Goal: Navigation & Orientation: Understand site structure

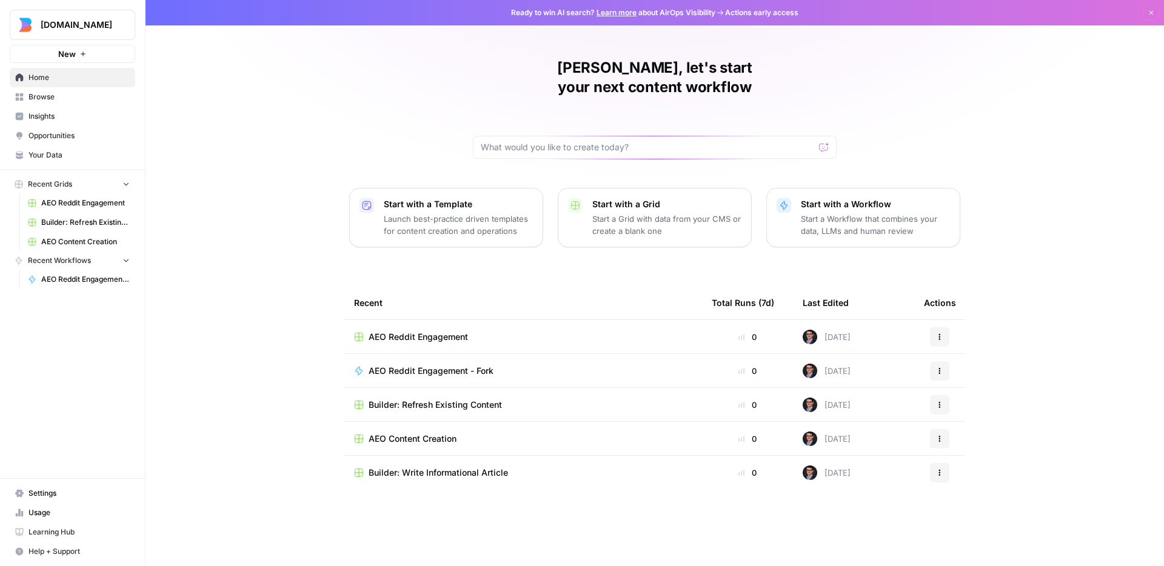
click at [68, 122] on link "Insights" at bounding box center [73, 116] width 126 height 19
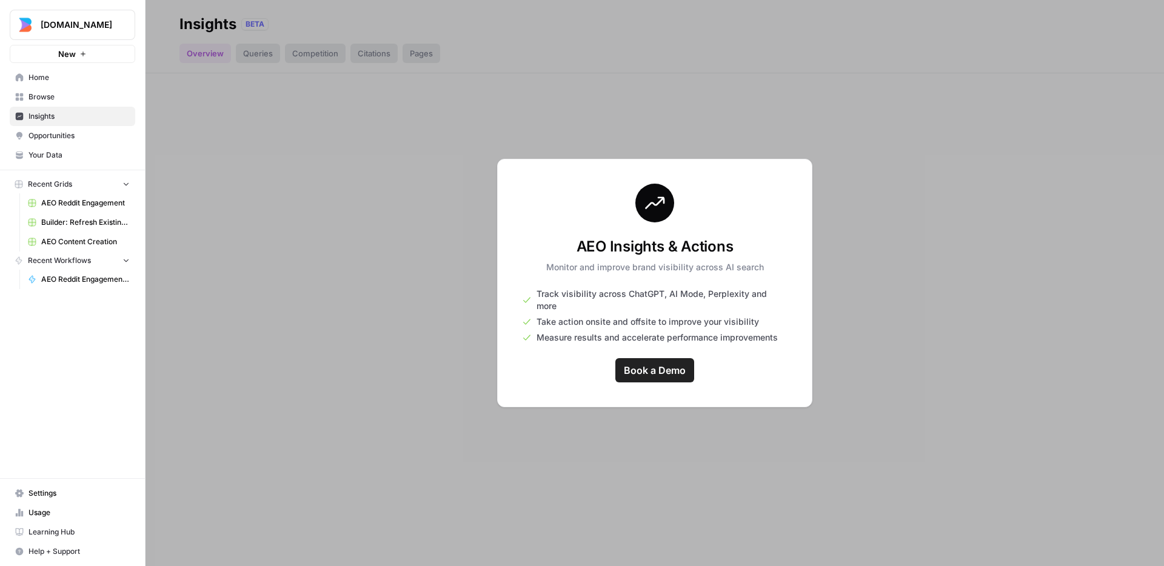
click at [956, 327] on div at bounding box center [655, 283] width 1019 height 566
click at [58, 102] on span "Browse" at bounding box center [79, 97] width 101 height 11
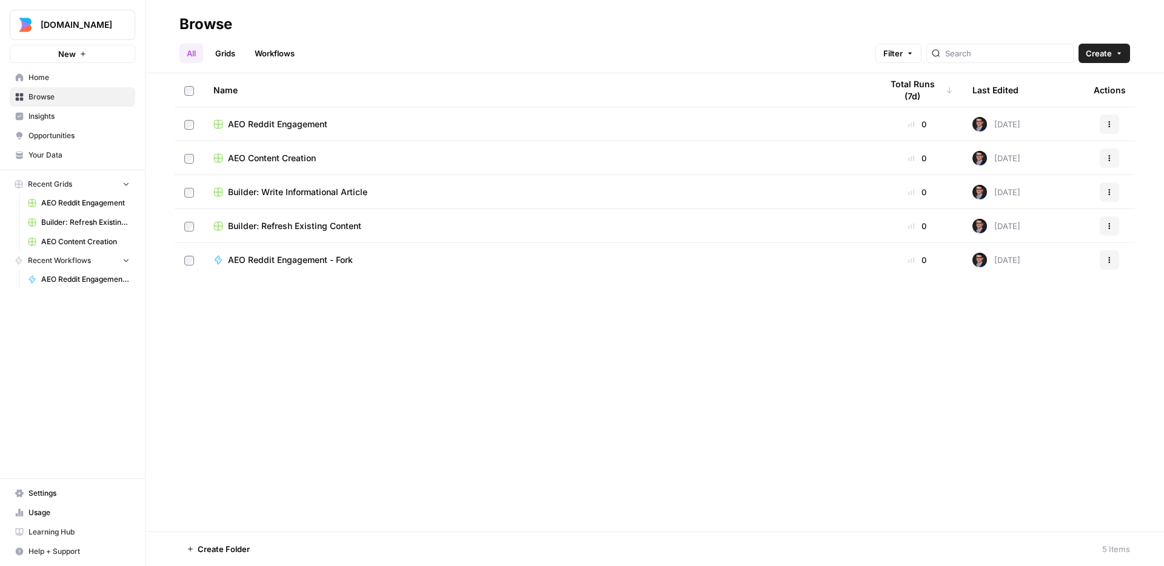
click at [56, 81] on span "Home" at bounding box center [79, 77] width 101 height 11
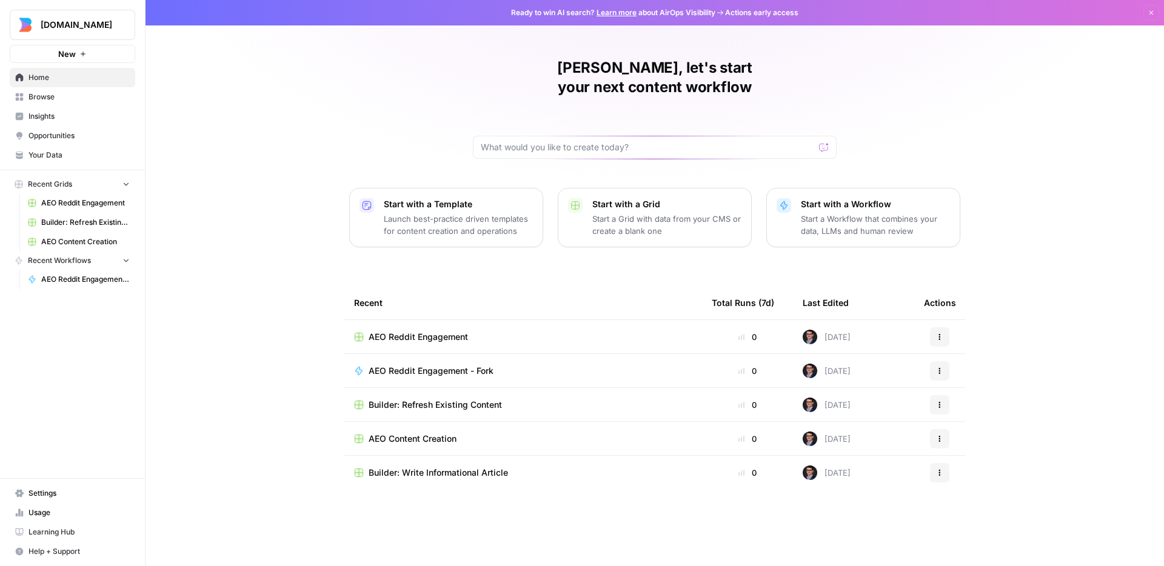
click at [58, 135] on span "Opportunities" at bounding box center [79, 135] width 101 height 11
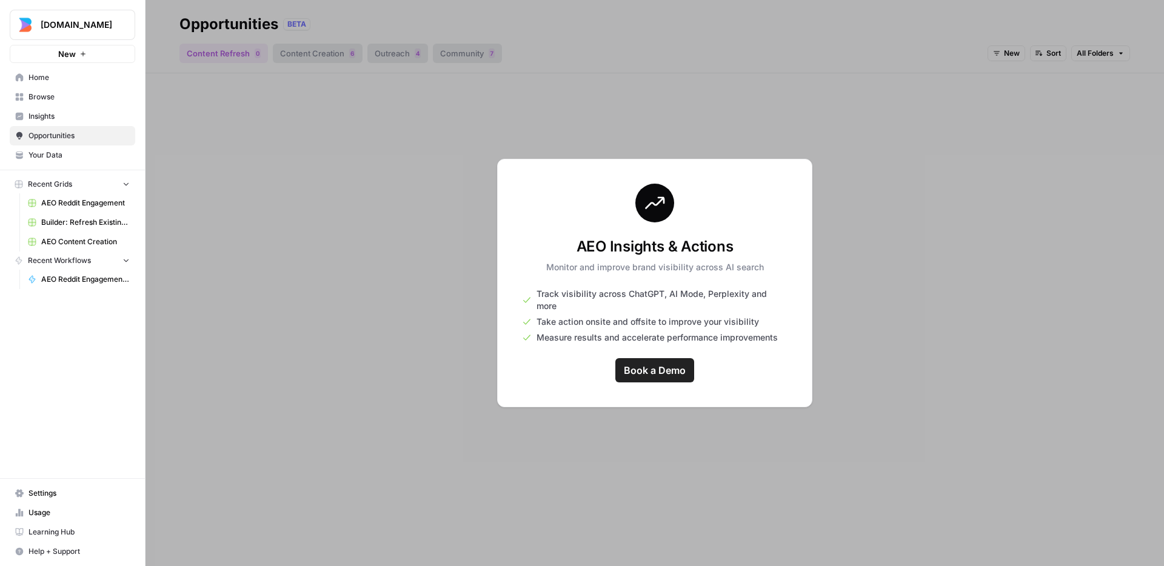
click at [53, 117] on span "Insights" at bounding box center [79, 116] width 101 height 11
click at [53, 98] on span "Browse" at bounding box center [79, 97] width 101 height 11
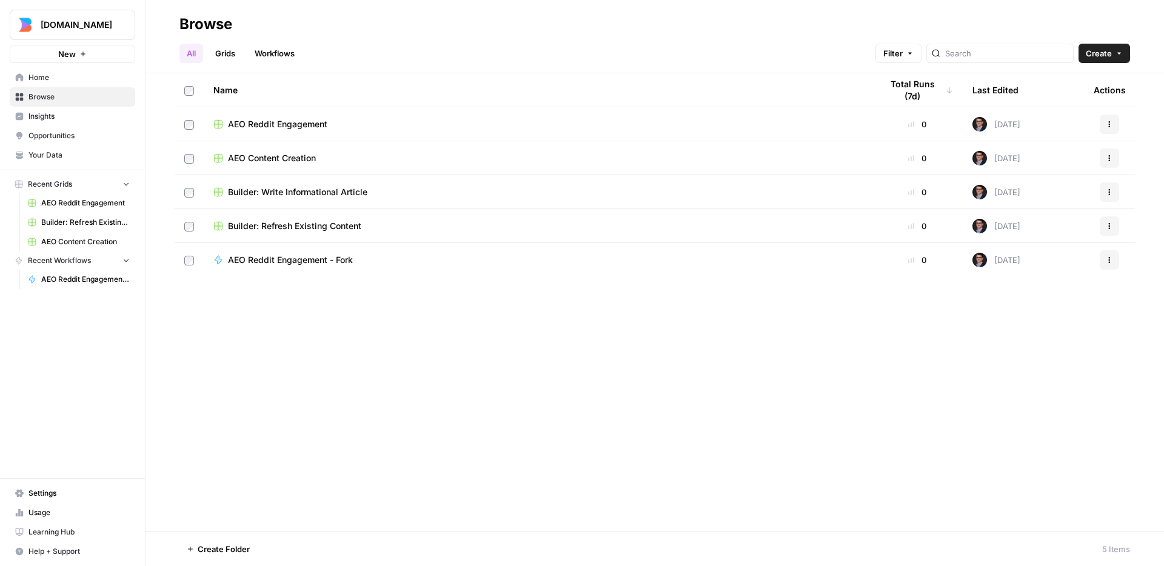
click at [55, 80] on span "Home" at bounding box center [79, 77] width 101 height 11
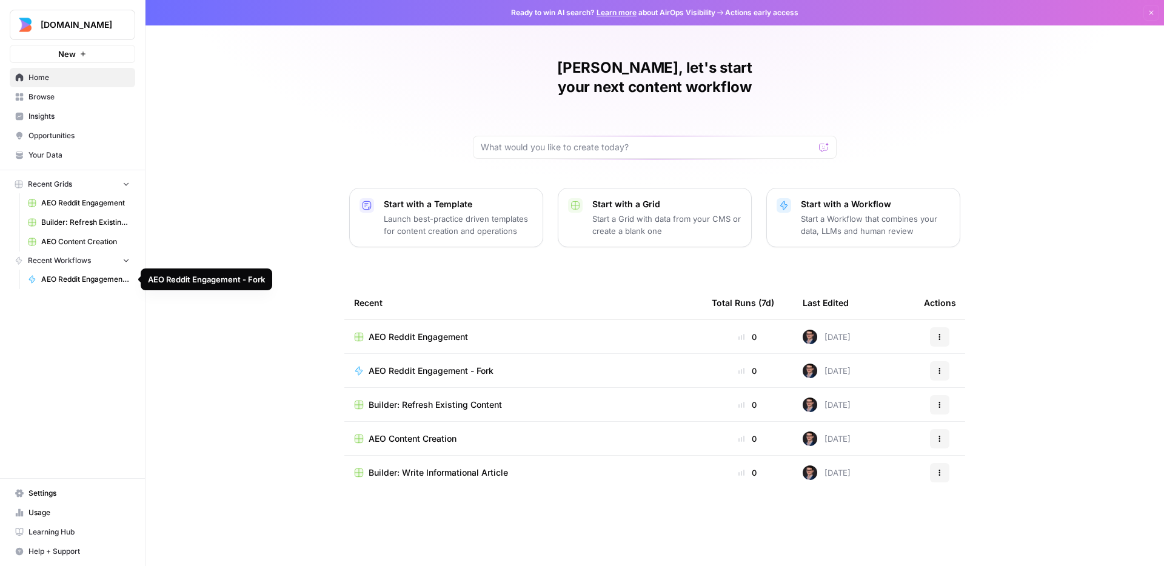
click at [64, 274] on span "AEO Reddit Engagement - Fork" at bounding box center [85, 279] width 89 height 11
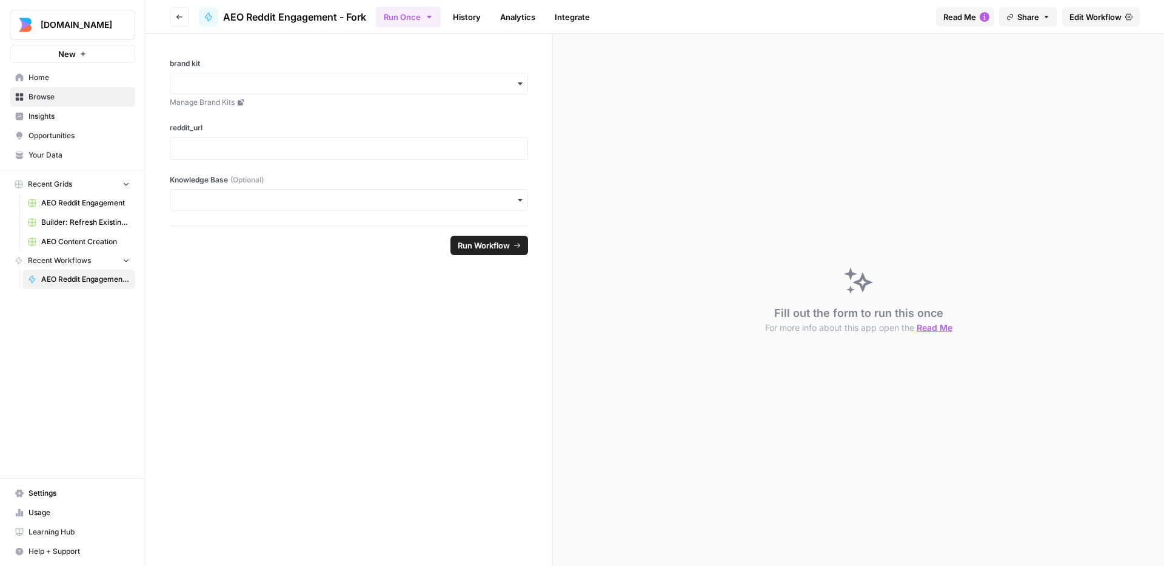
click at [62, 242] on span "AEO Content Creation" at bounding box center [85, 242] width 89 height 11
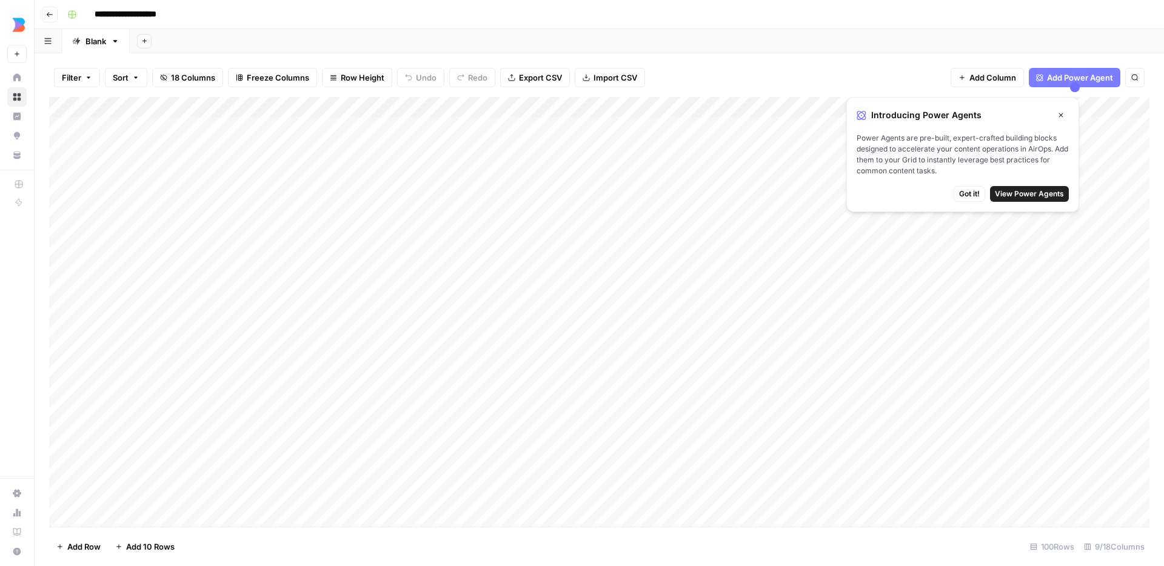
click at [974, 195] on span "Got it!" at bounding box center [969, 194] width 21 height 11
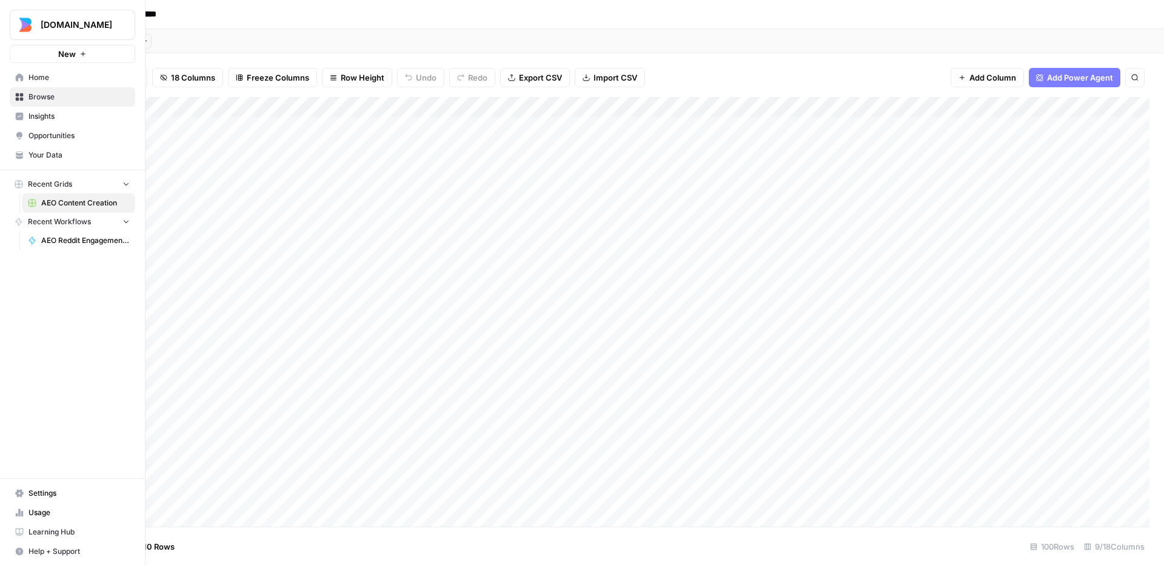
click at [19, 81] on icon at bounding box center [19, 77] width 8 height 8
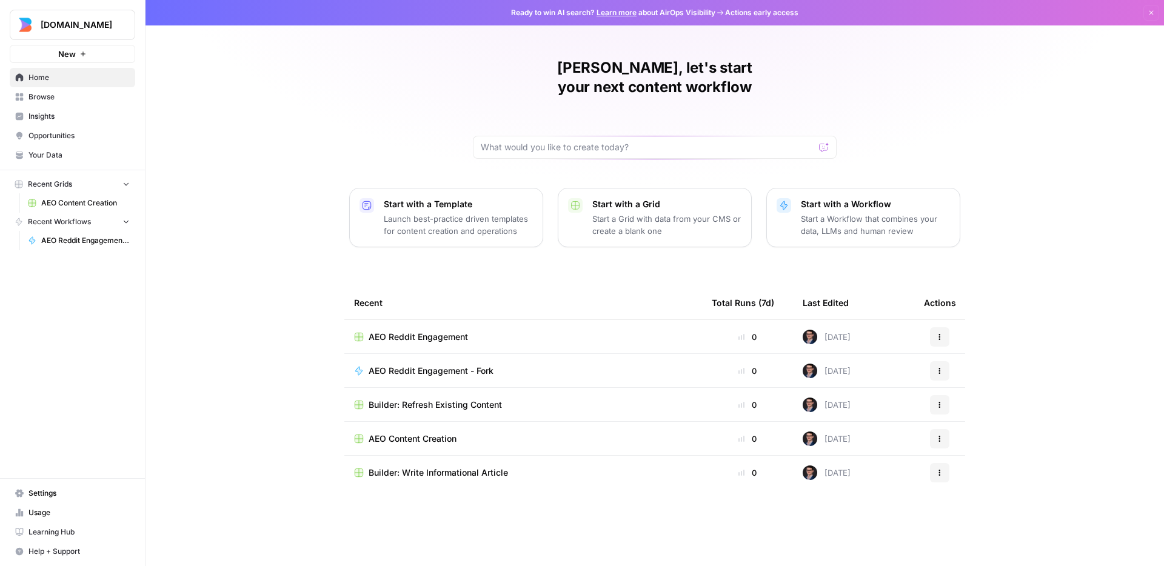
click at [330, 64] on div "[PERSON_NAME], let's start your next content workflow Start with a Template Lau…" at bounding box center [655, 283] width 1019 height 566
click at [49, 514] on span "Usage" at bounding box center [79, 513] width 101 height 11
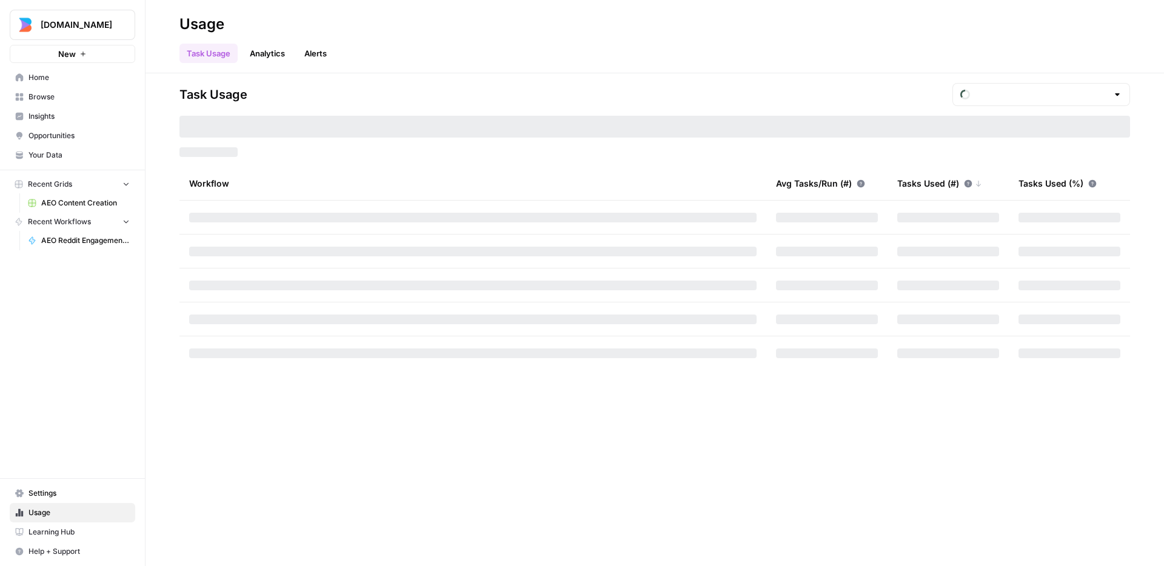
type input "October Tasks"
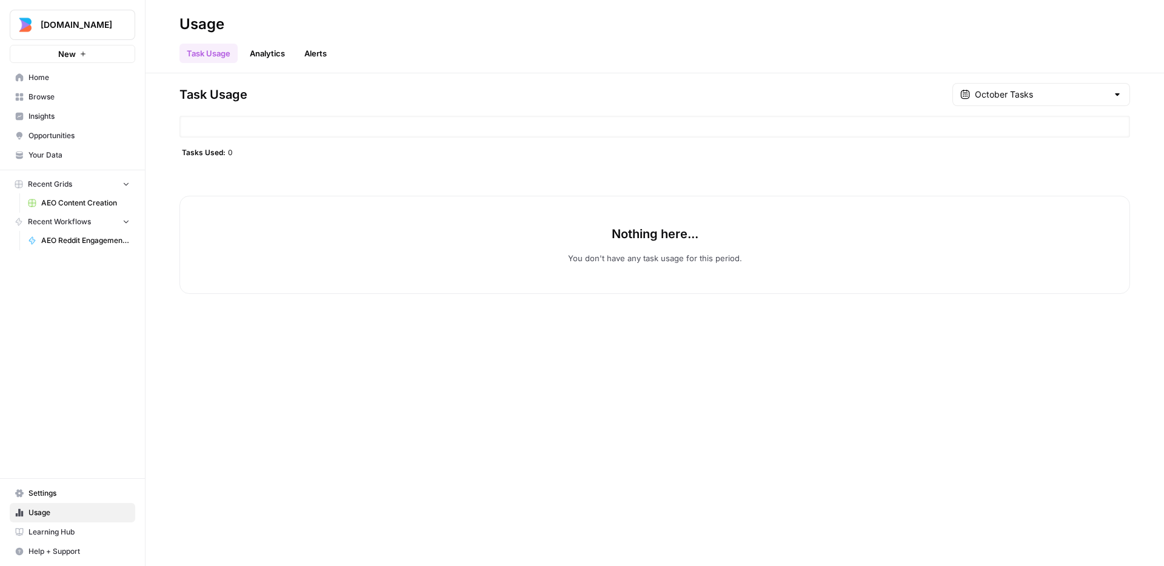
click at [61, 81] on span "Home" at bounding box center [79, 77] width 101 height 11
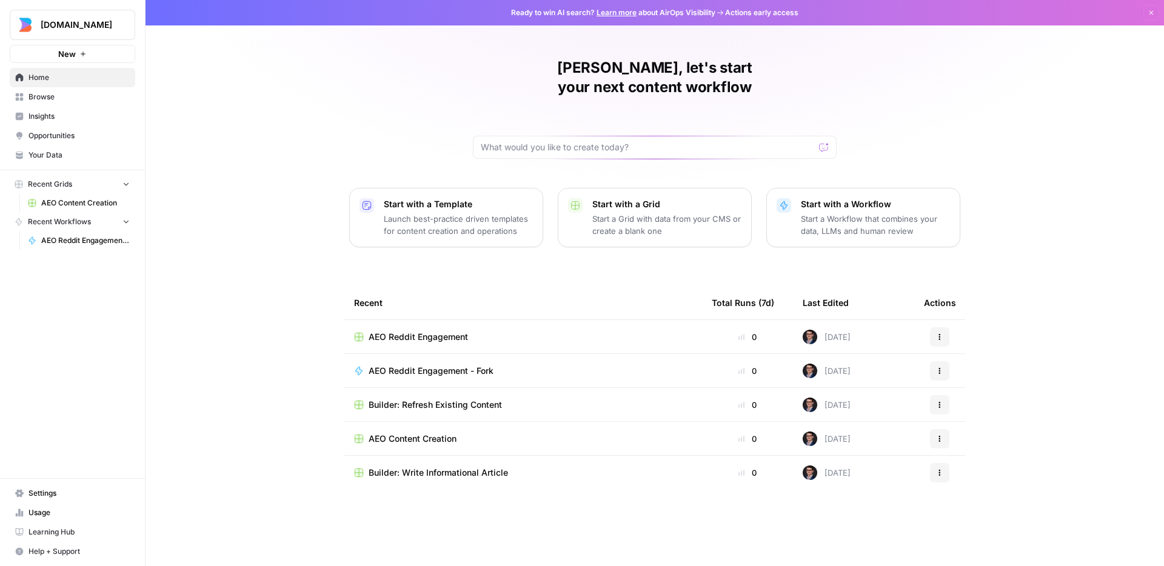
click at [325, 98] on div "[PERSON_NAME], let's start your next content workflow Start with a Template Lau…" at bounding box center [655, 283] width 1019 height 566
click at [322, 99] on div "[PERSON_NAME], let's start your next content workflow Start with a Template Lau…" at bounding box center [655, 283] width 1019 height 566
